Goal: Task Accomplishment & Management: Manage account settings

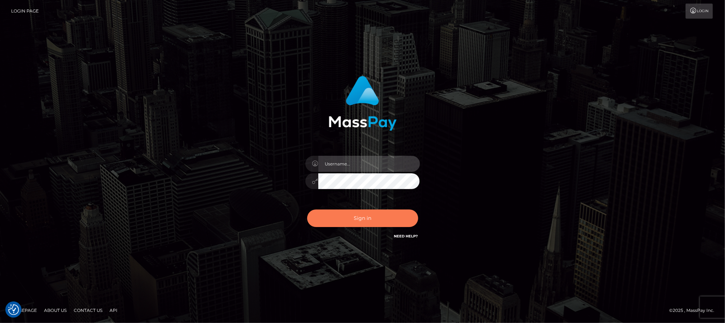
type input "Jiecel"
click at [375, 221] on button "Sign in" at bounding box center [362, 218] width 111 height 18
type input "Jiecel"
click at [360, 212] on button "Sign in" at bounding box center [362, 218] width 111 height 18
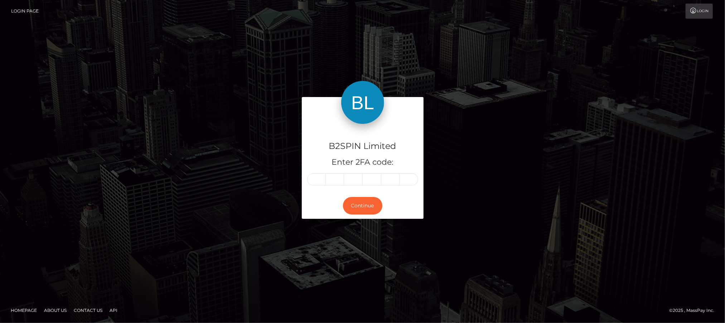
click at [310, 177] on input "text" at bounding box center [316, 179] width 19 height 12
type input "1"
type input "5"
type input "9"
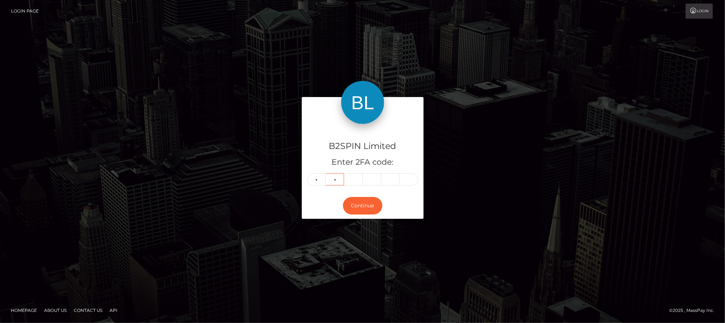
type input "8"
type input "1"
type input "3"
type input "2"
type input "4"
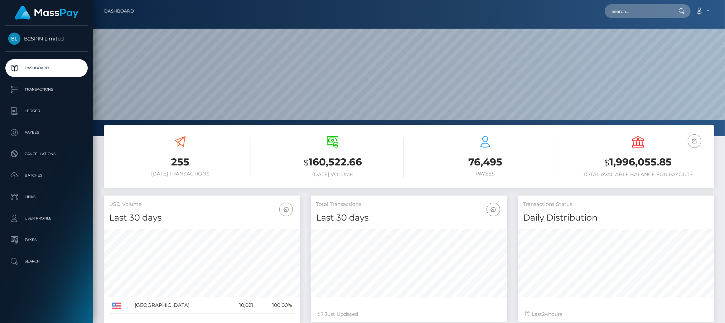
scroll to position [127, 196]
